Goal: Task Accomplishment & Management: Manage account settings

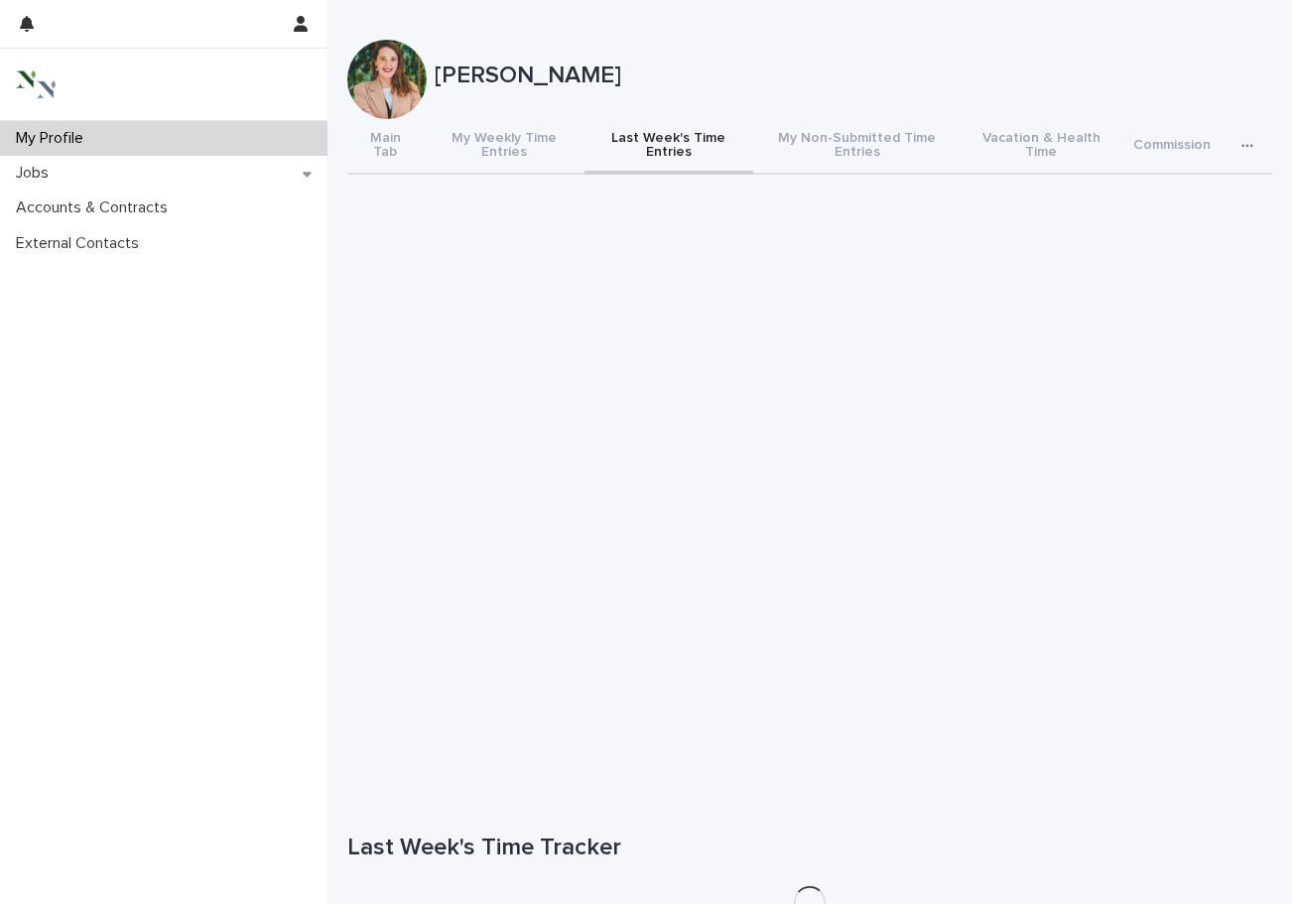
click at [647, 153] on button "Last Week's Time Entries" at bounding box center [669, 147] width 169 height 56
click at [1052, 846] on span "Add New" at bounding box center [1230, 850] width 59 height 14
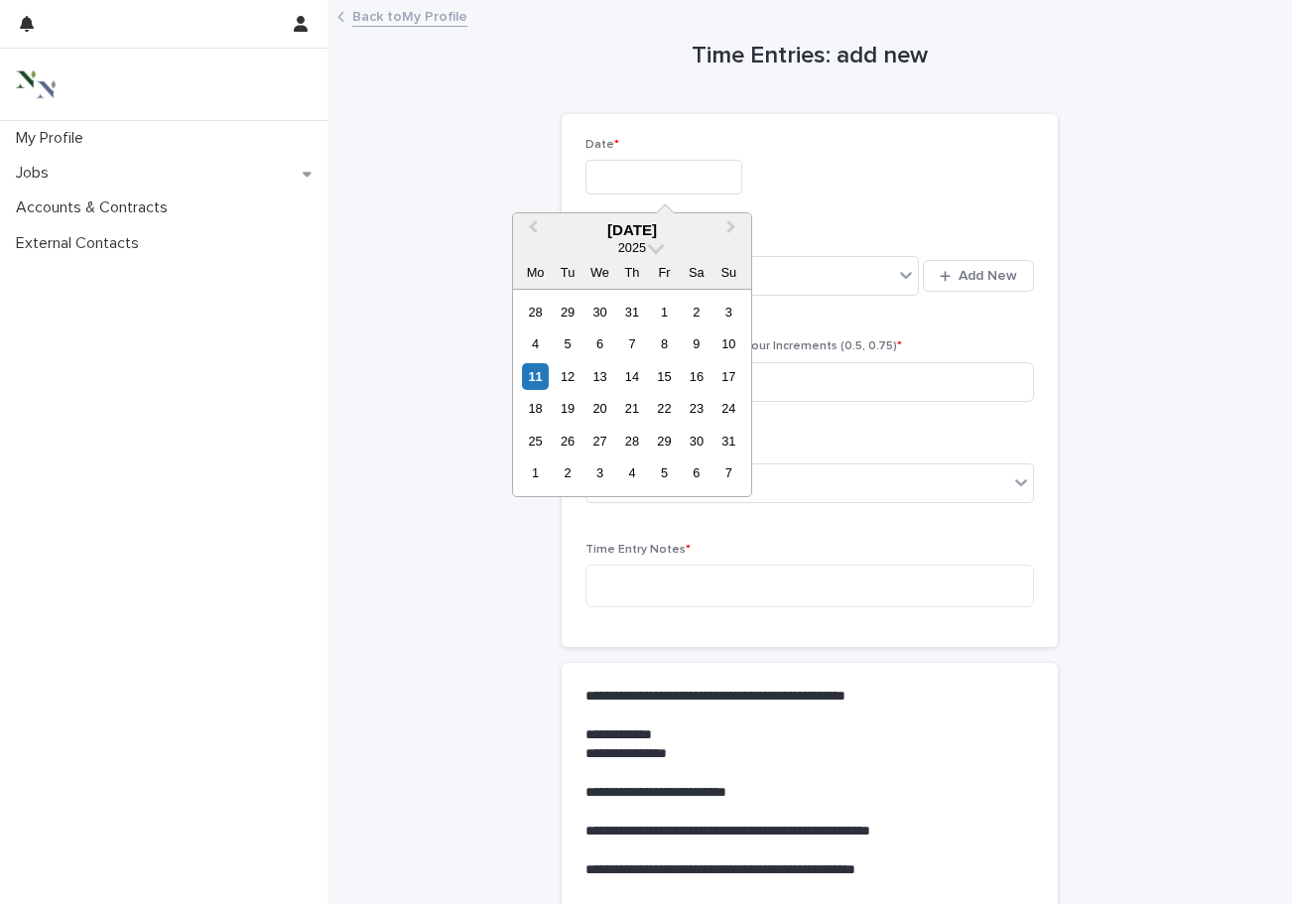
click at [624, 170] on input "text" at bounding box center [664, 177] width 157 height 35
click at [669, 348] on div "8" at bounding box center [664, 344] width 27 height 27
type input "**********"
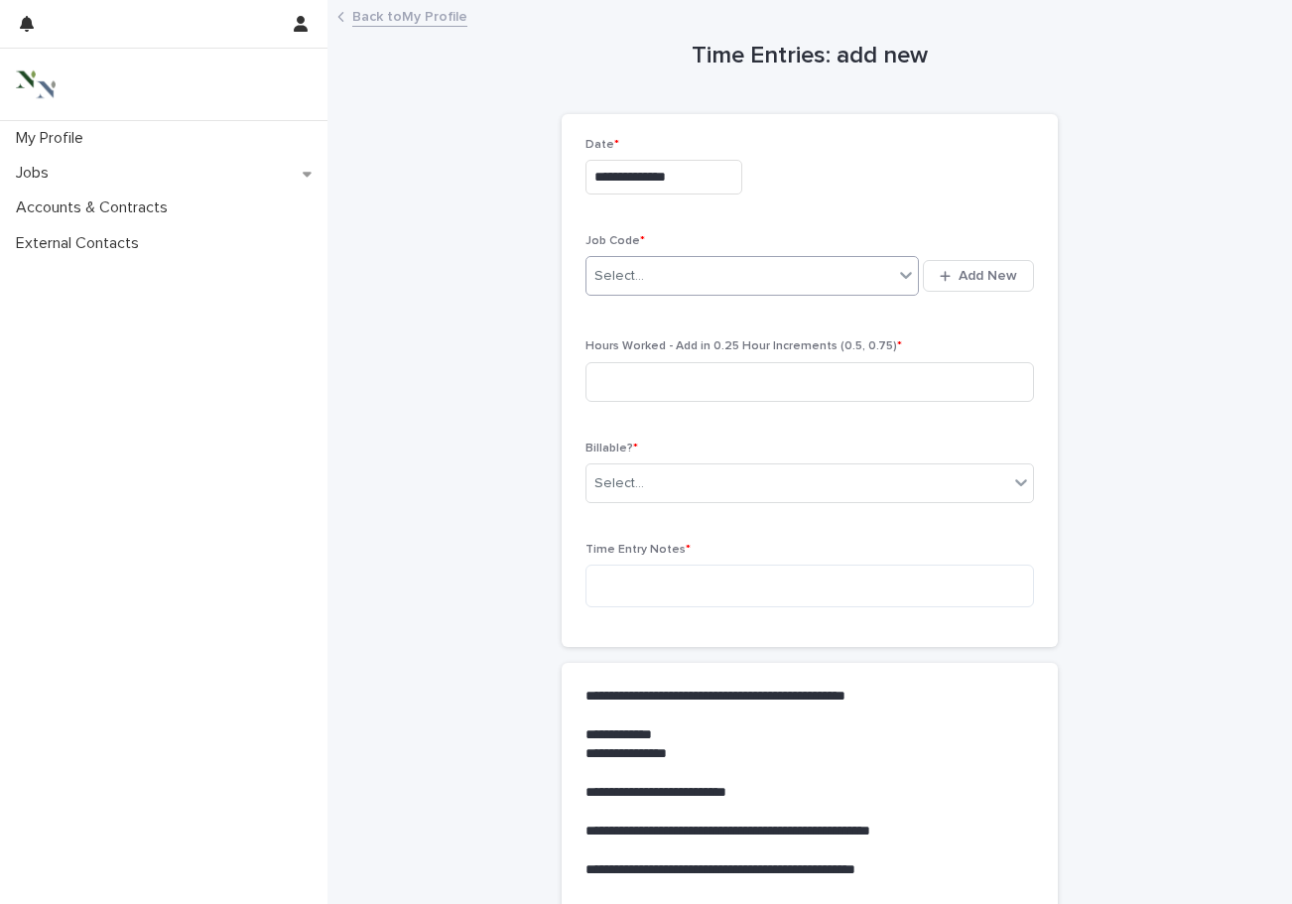
click at [627, 267] on div "Select..." at bounding box center [620, 276] width 50 height 21
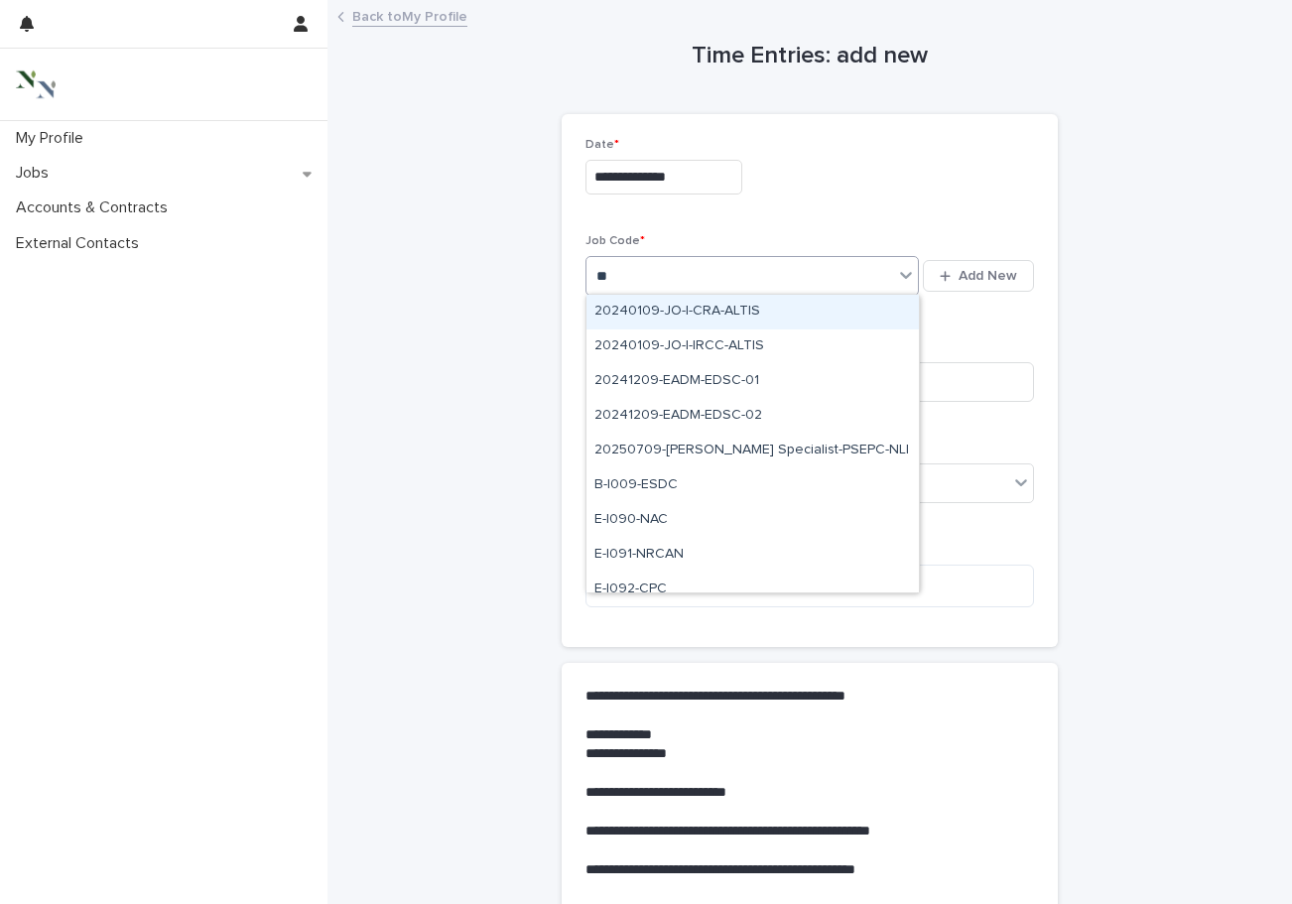
type input "***"
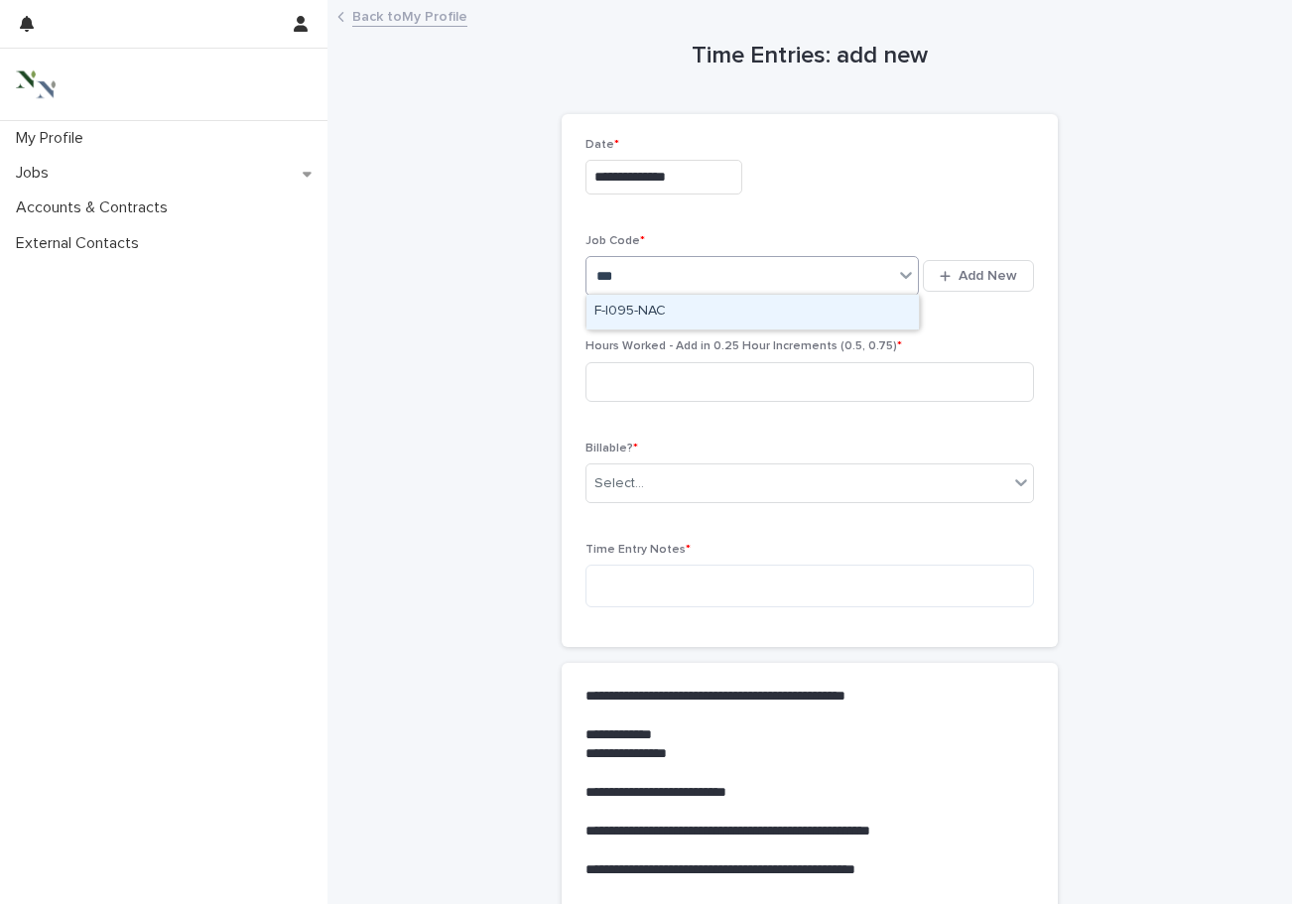
click at [631, 311] on div "F-I095-NAC" at bounding box center [753, 312] width 333 height 35
click at [626, 373] on input at bounding box center [810, 382] width 449 height 40
type input "*"
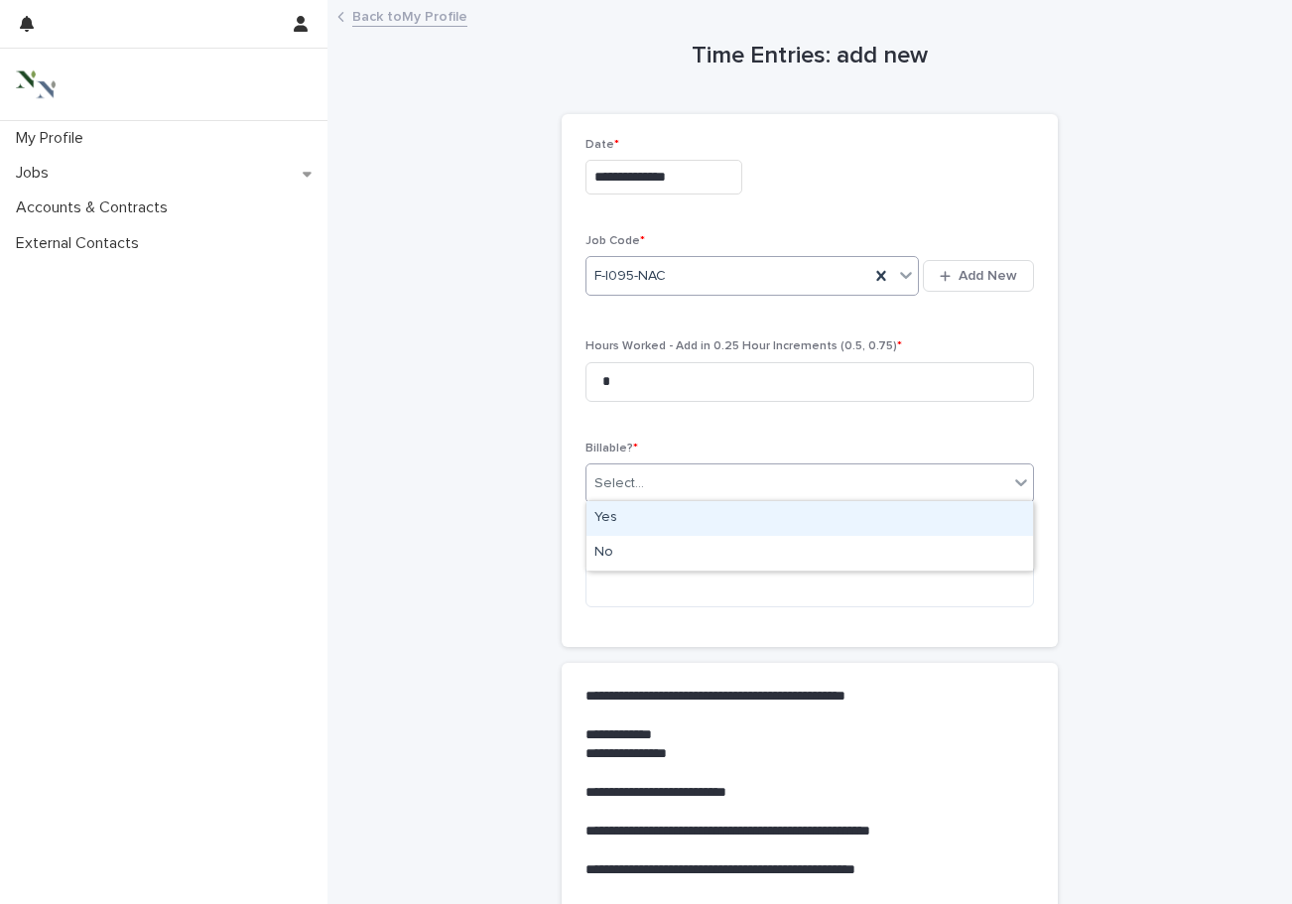
click at [623, 475] on div "Select..." at bounding box center [620, 484] width 50 height 21
click at [620, 511] on div "Yes" at bounding box center [810, 518] width 447 height 35
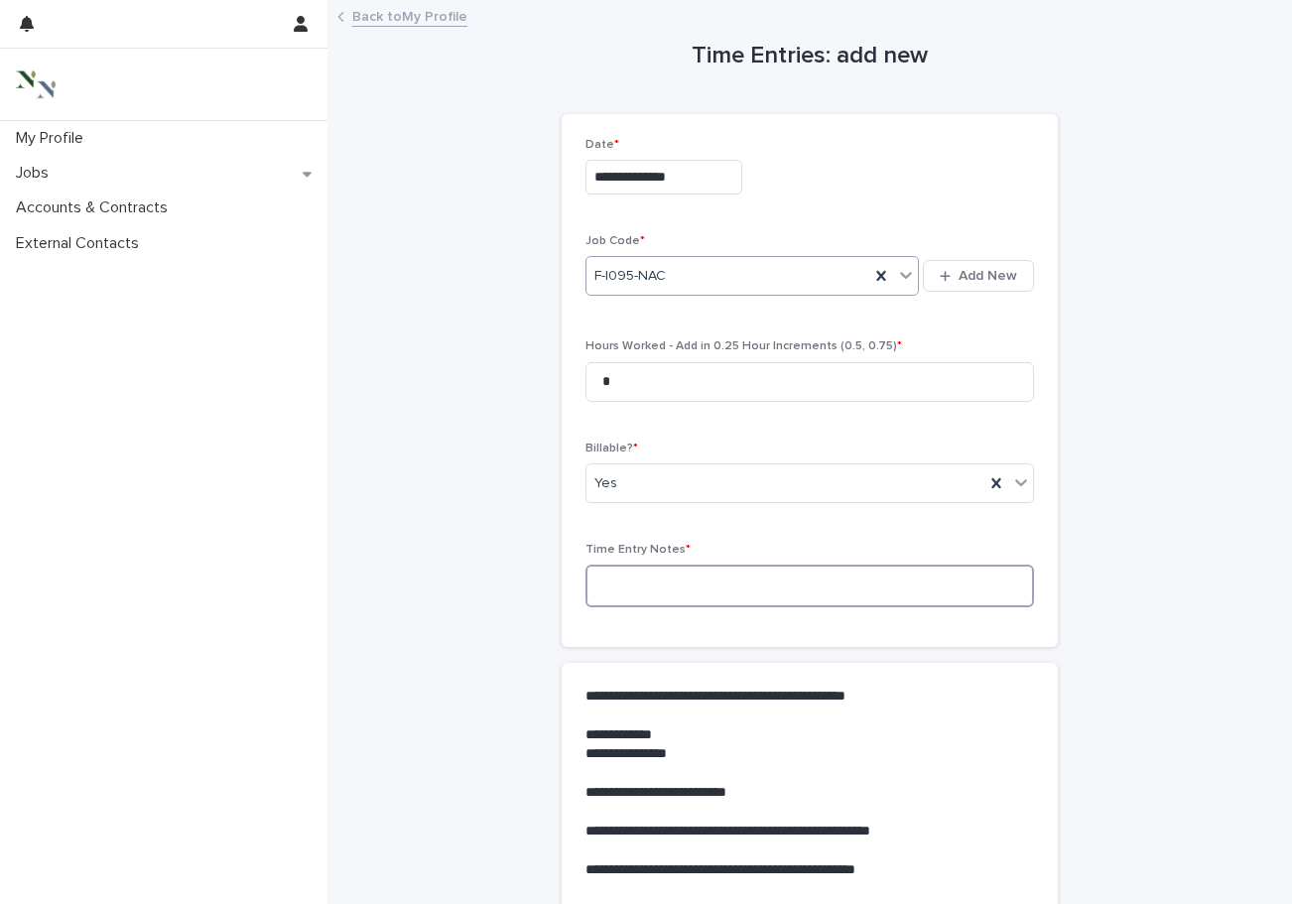
click at [631, 573] on textarea at bounding box center [810, 586] width 449 height 43
type textarea "*"
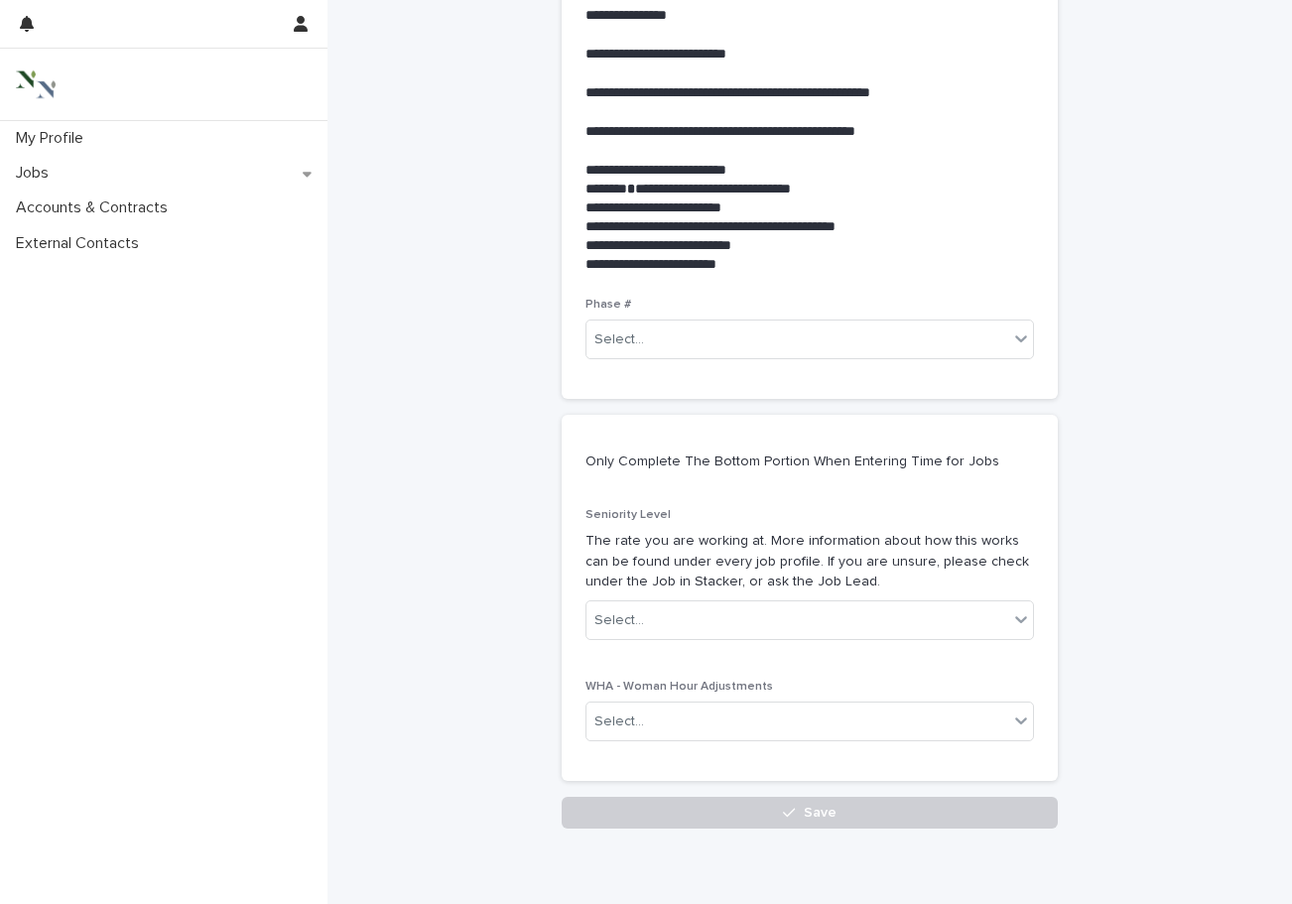
scroll to position [762, 0]
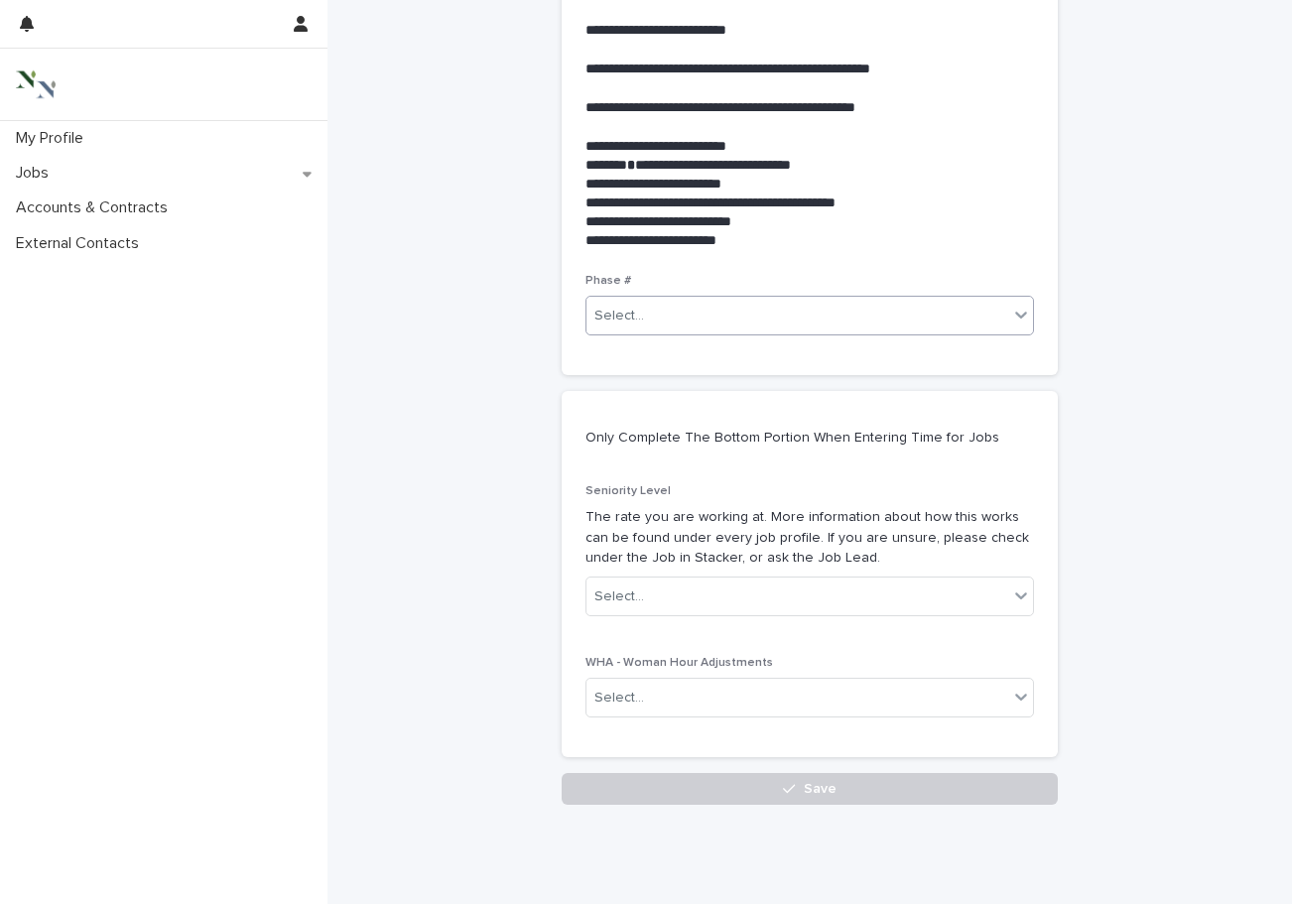
type textarea "**********"
click at [677, 319] on div "Select..." at bounding box center [798, 316] width 422 height 33
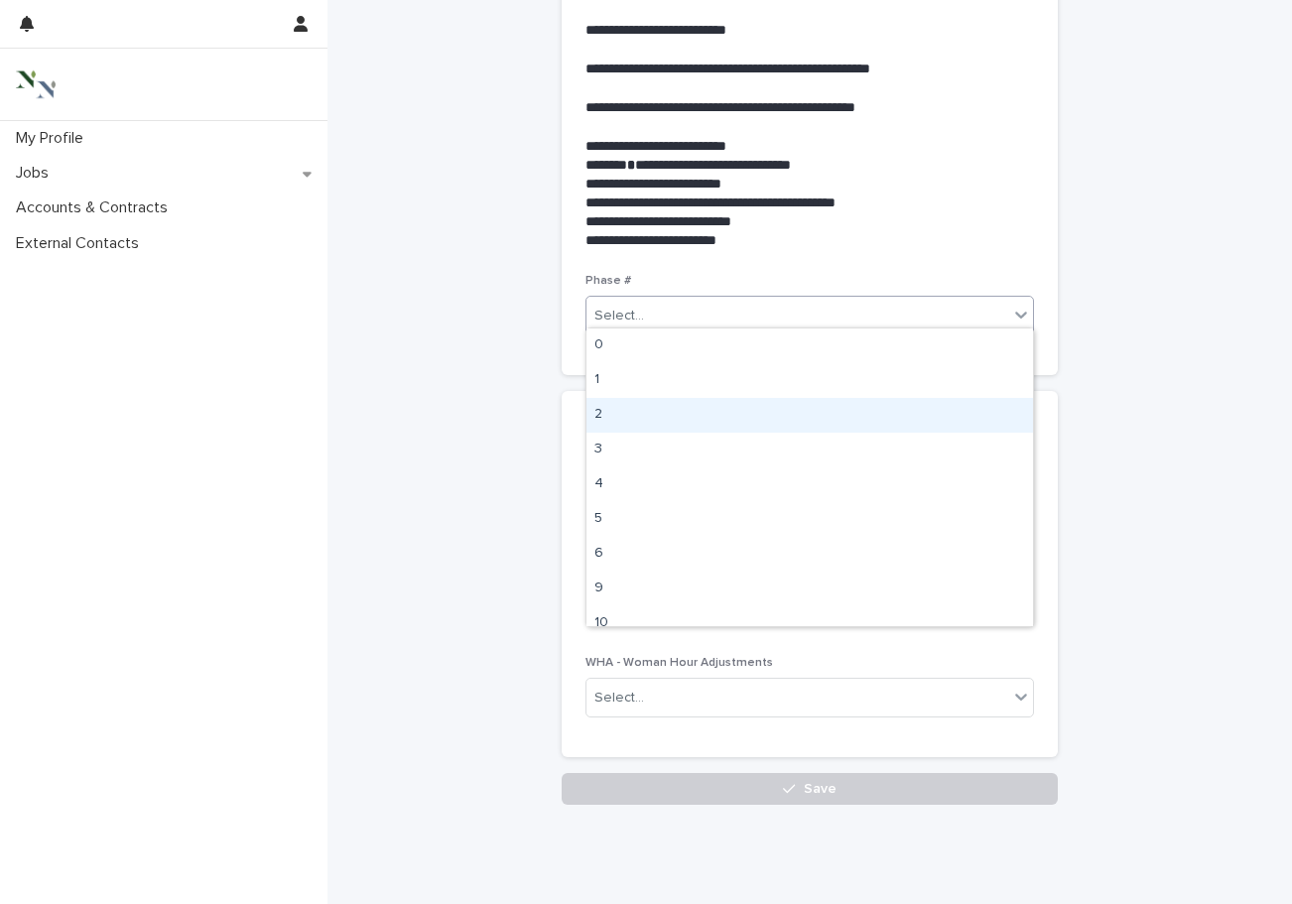
click at [639, 422] on div "2" at bounding box center [810, 415] width 447 height 35
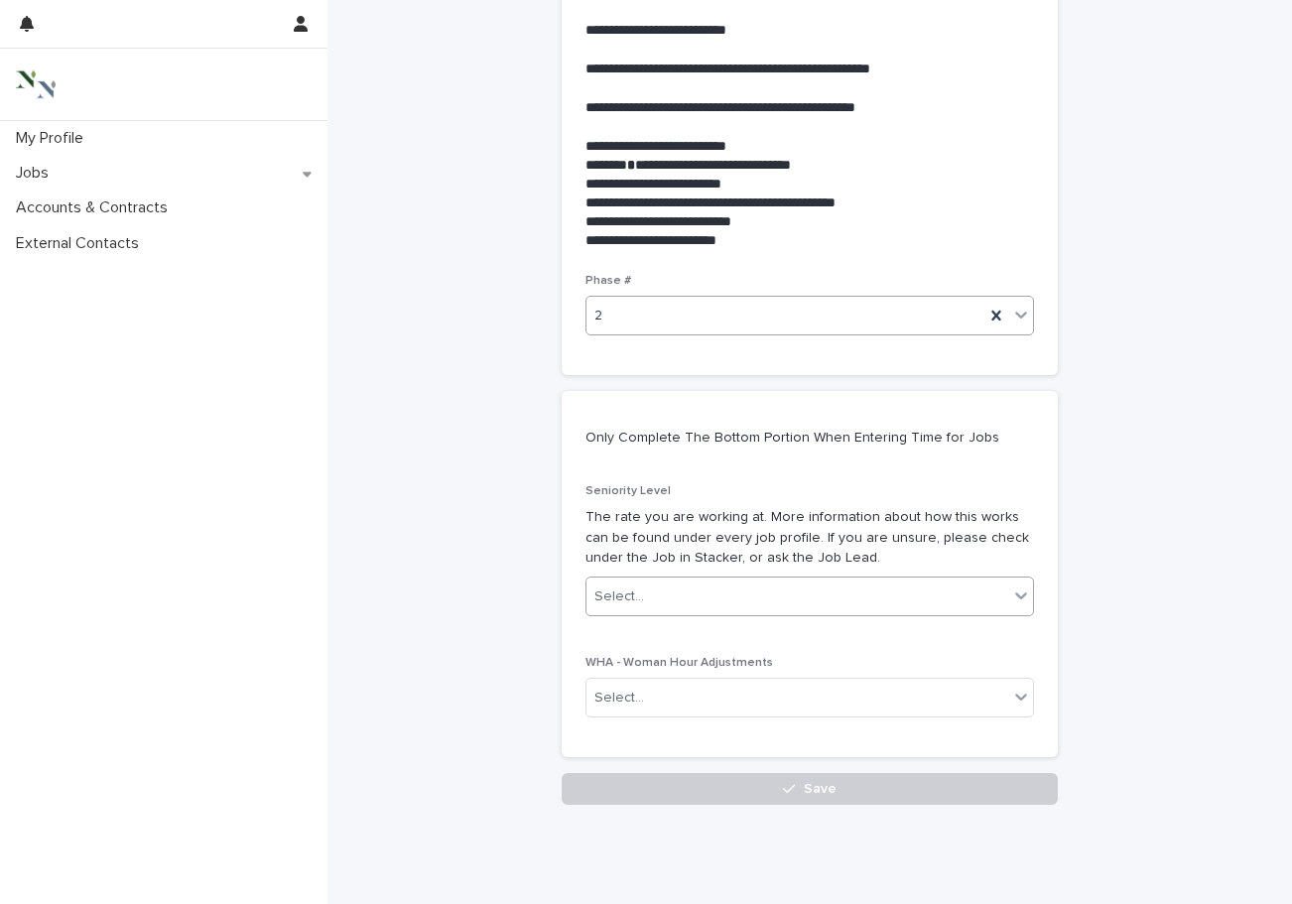
click at [626, 587] on div "Select..." at bounding box center [620, 597] width 50 height 21
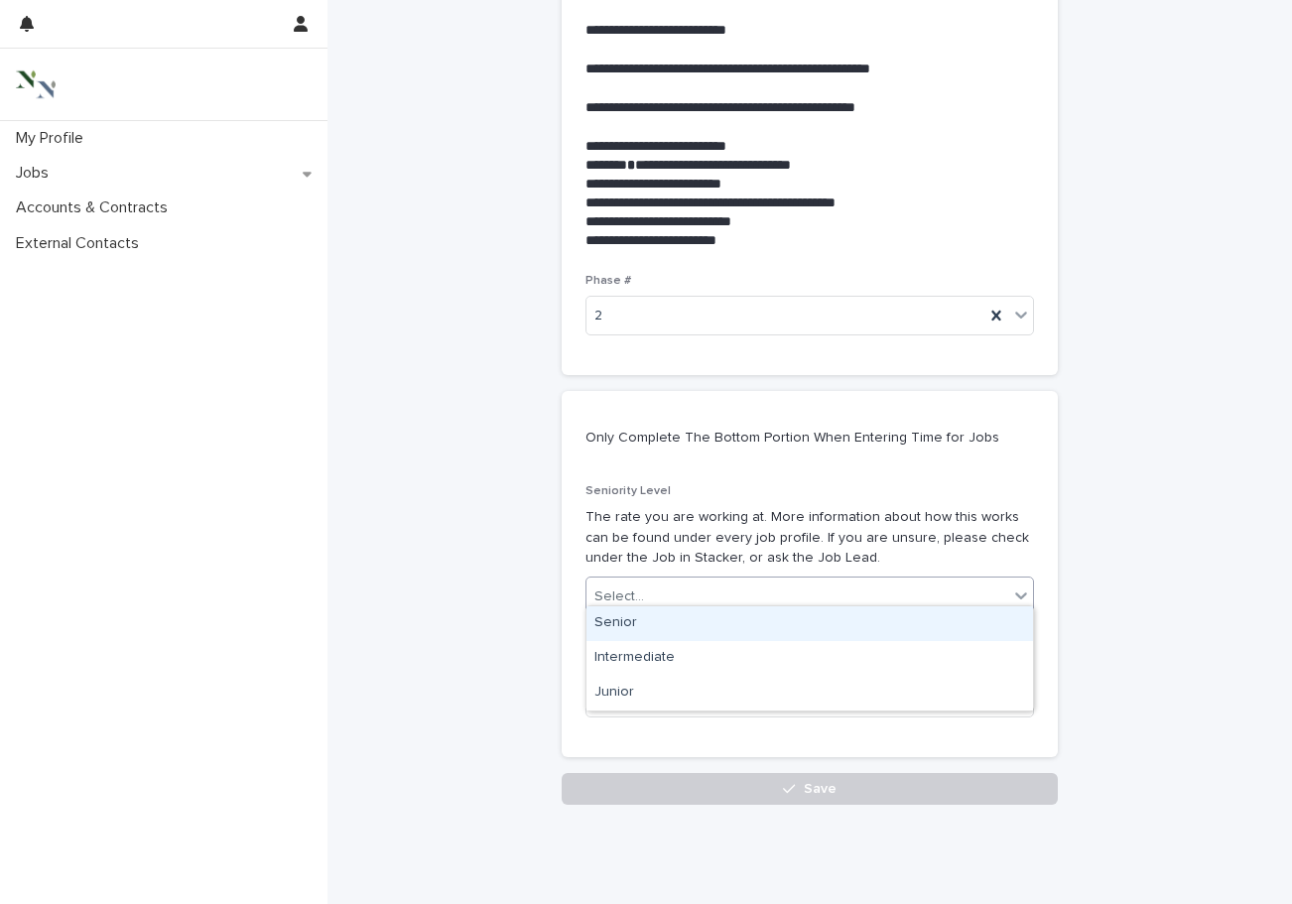
click at [620, 618] on div "Senior" at bounding box center [810, 624] width 447 height 35
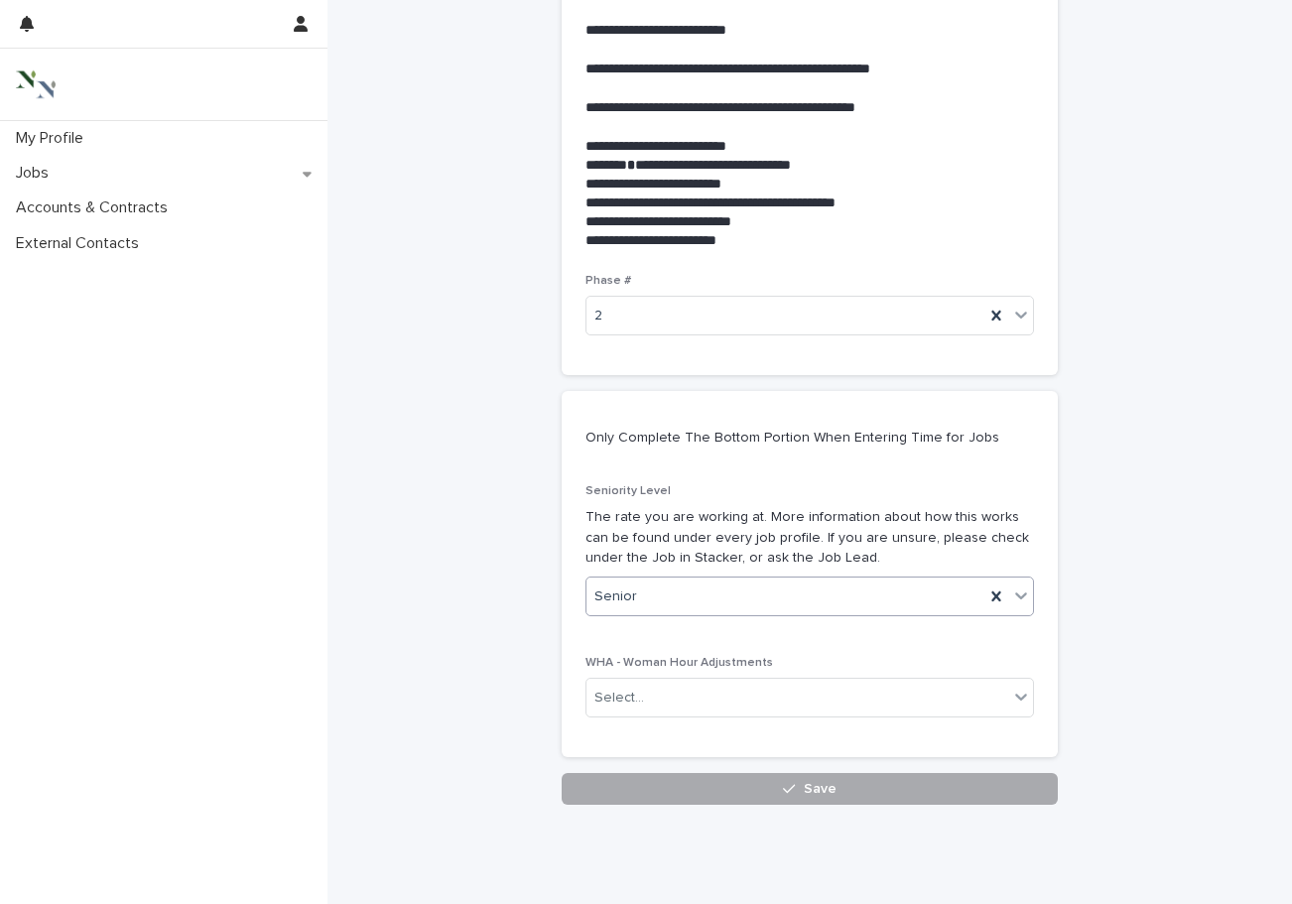
click at [615, 788] on button "Save" at bounding box center [810, 789] width 496 height 32
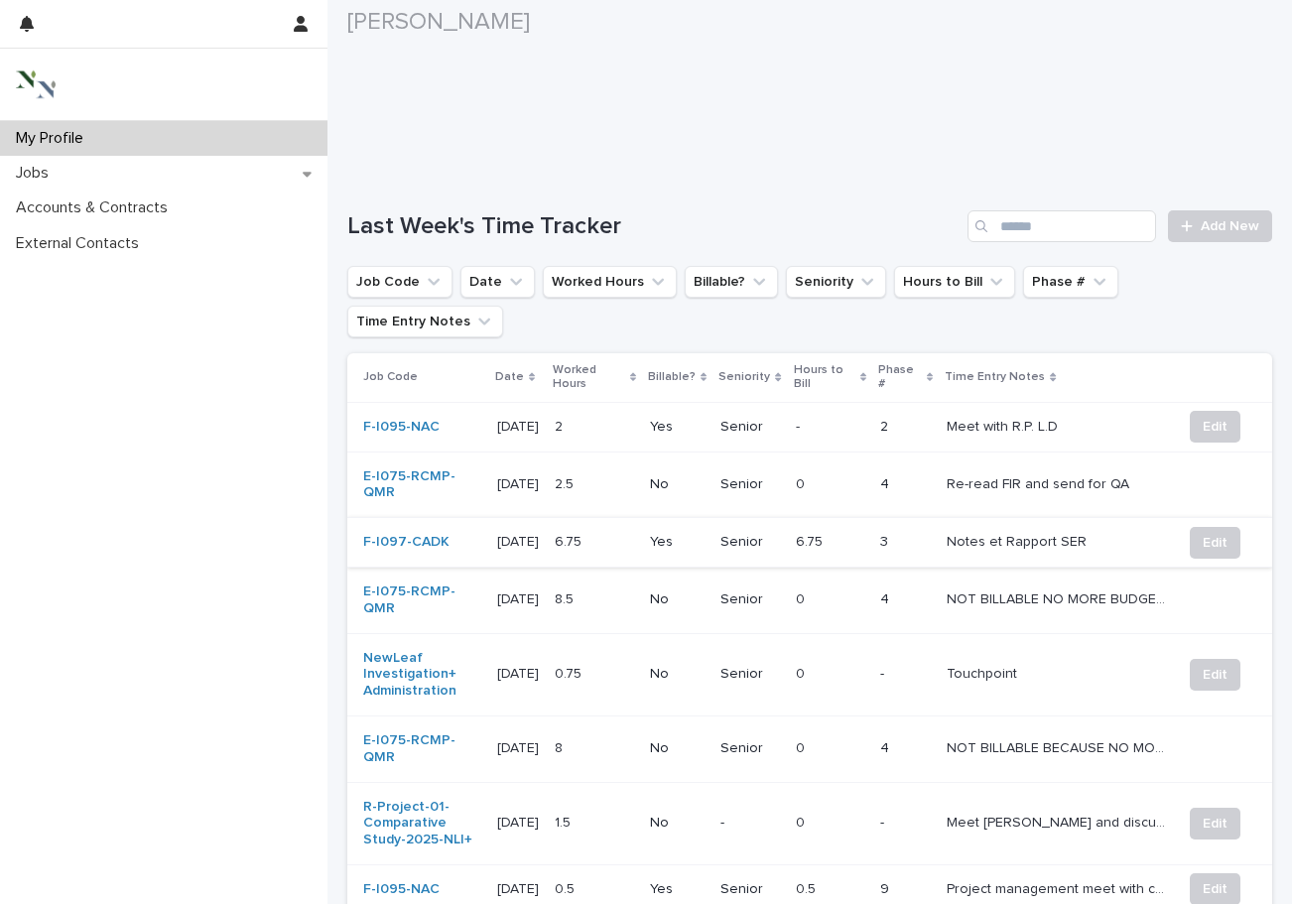
scroll to position [659, 0]
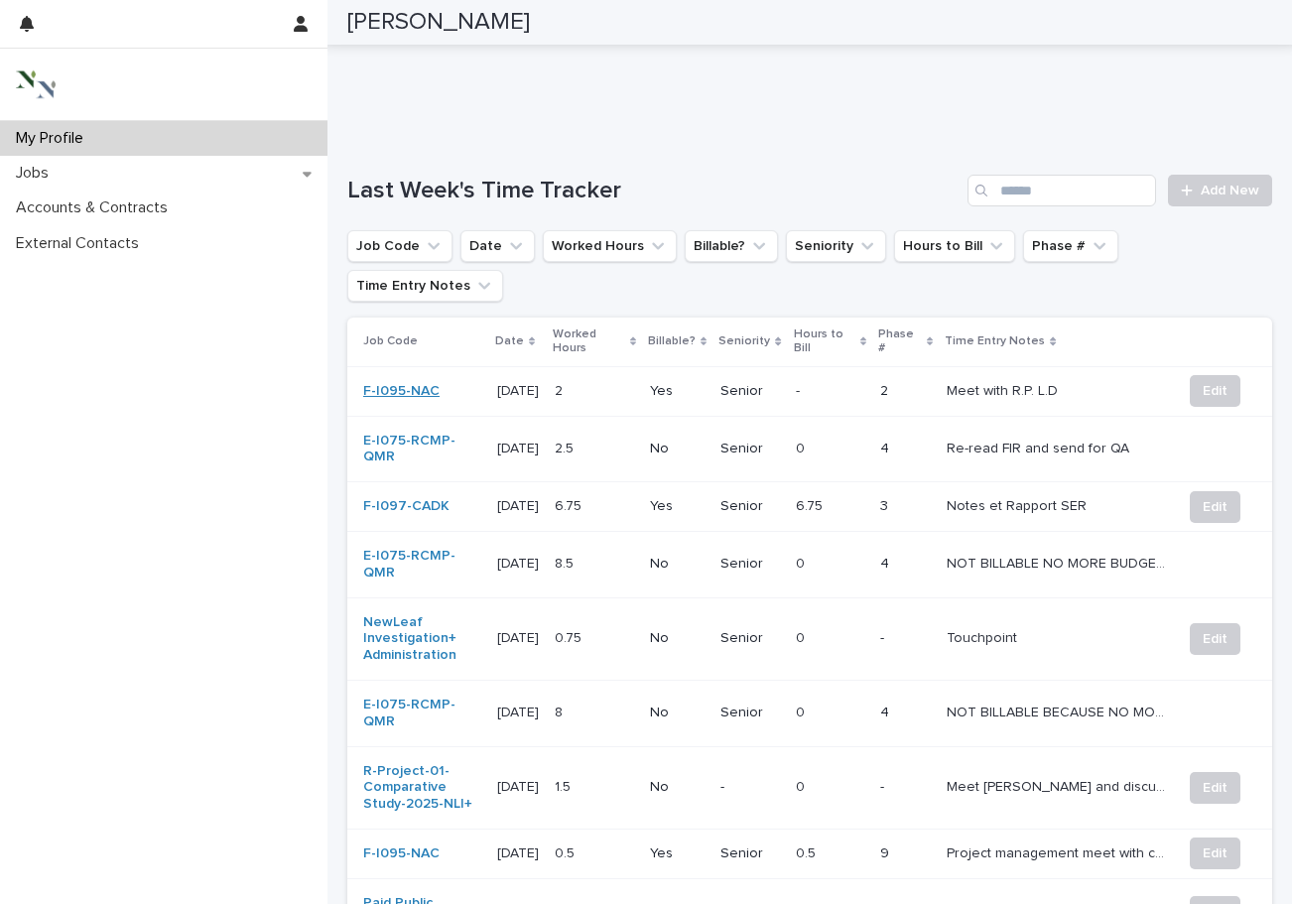
click at [408, 383] on link "F-I095-NAC" at bounding box center [401, 391] width 76 height 17
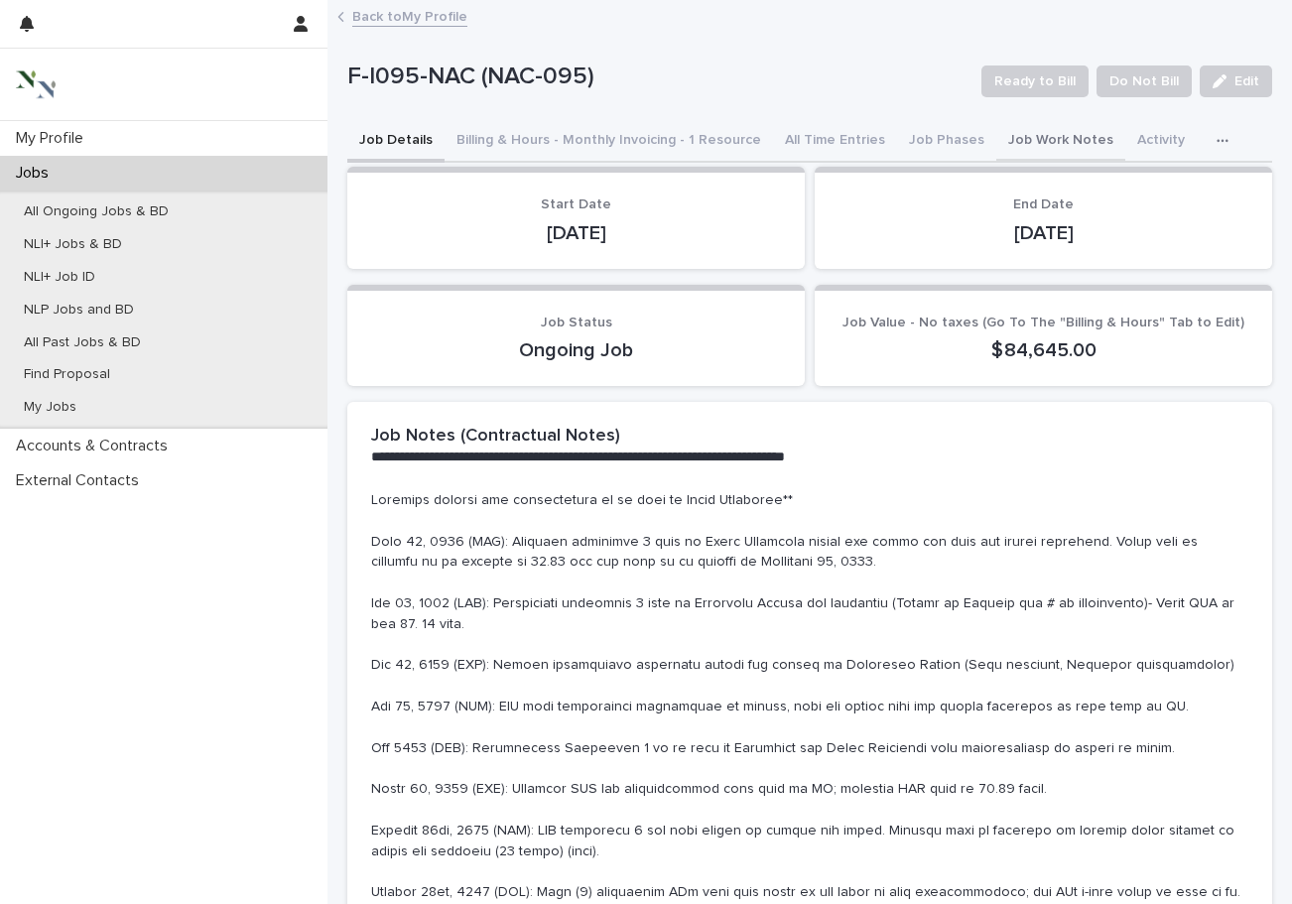
click at [1052, 138] on button "Job Work Notes" at bounding box center [1061, 142] width 129 height 42
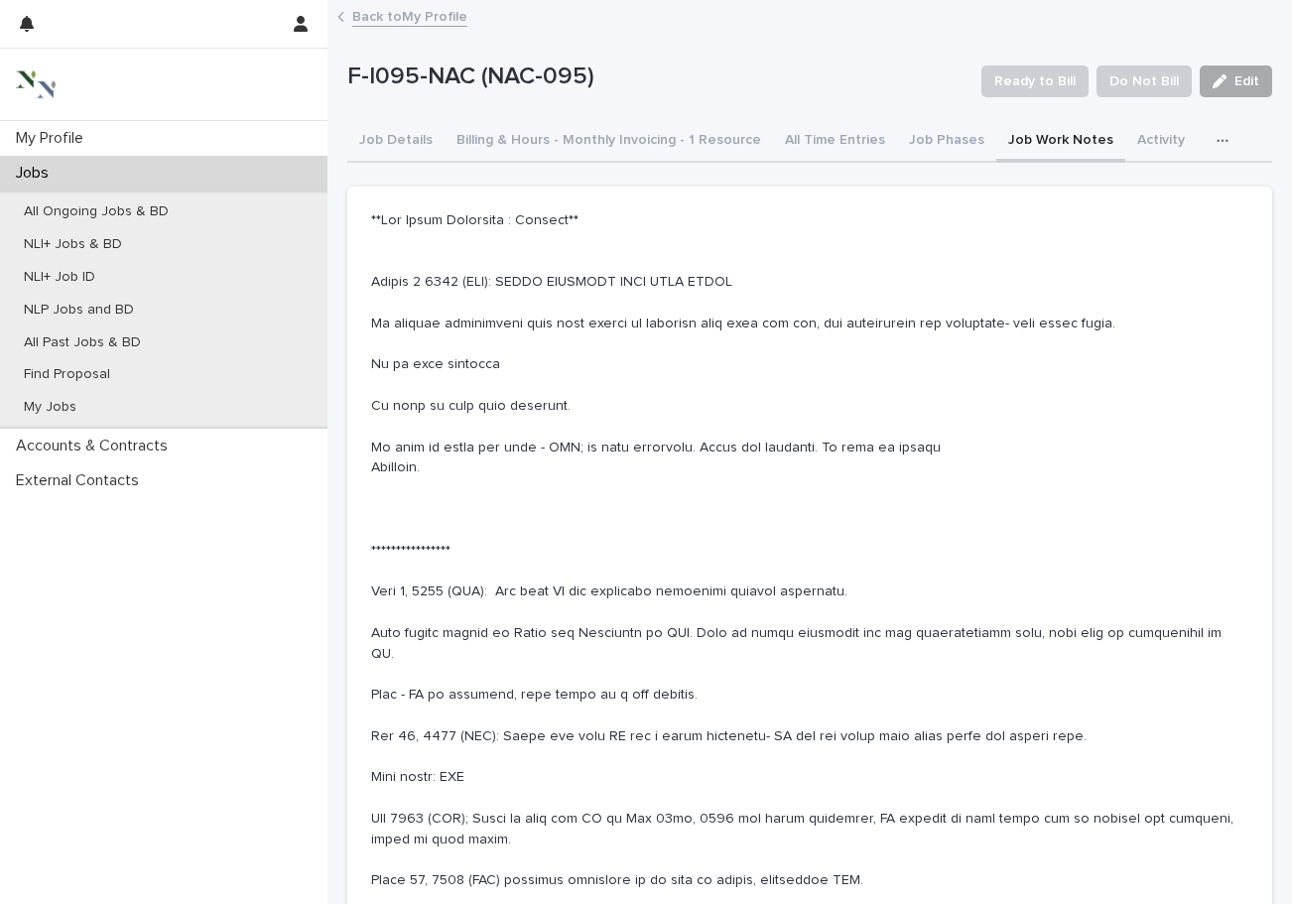
click at [1052, 71] on button "Edit" at bounding box center [1236, 82] width 72 height 32
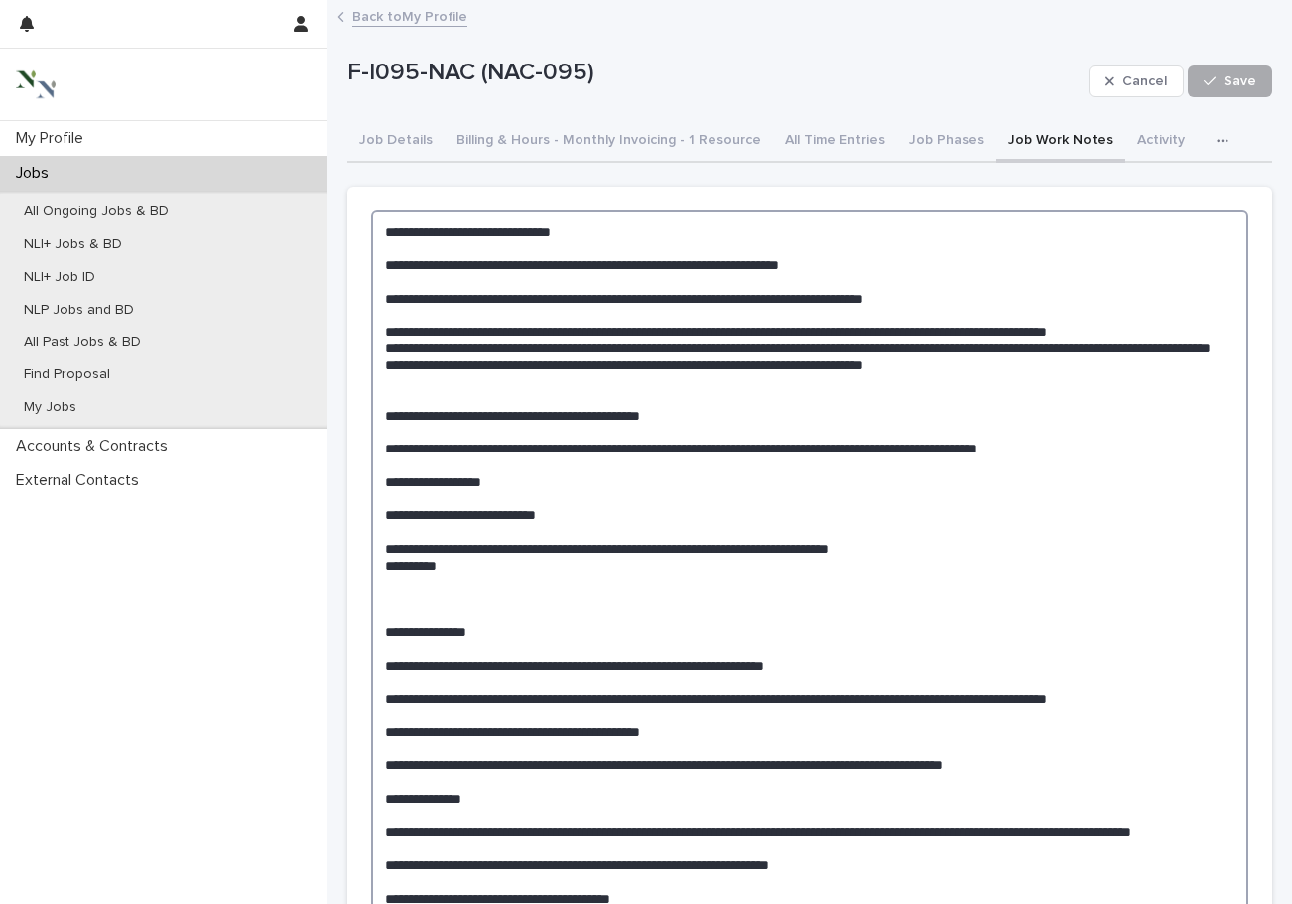
type textarea "**********"
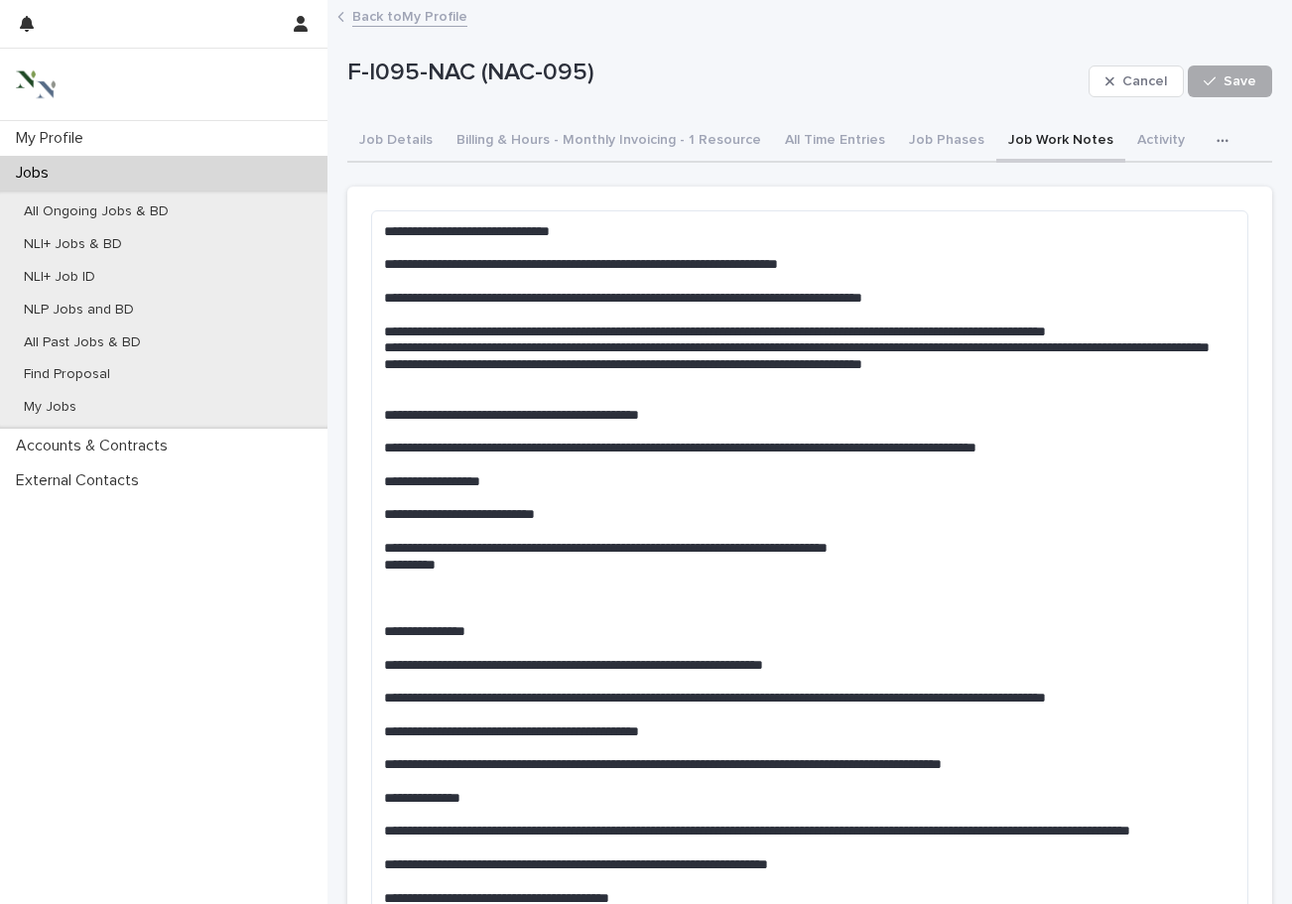
click at [1052, 74] on span "Save" at bounding box center [1240, 81] width 33 height 14
